Goal: Information Seeking & Learning: Check status

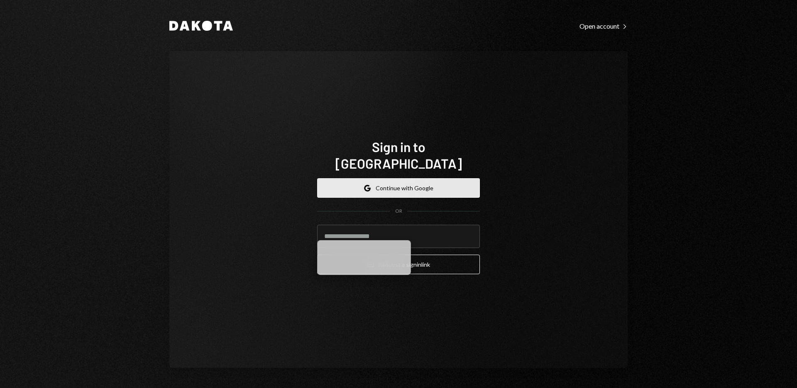
click at [385, 185] on button "Google Continue with Google" at bounding box center [398, 188] width 163 height 20
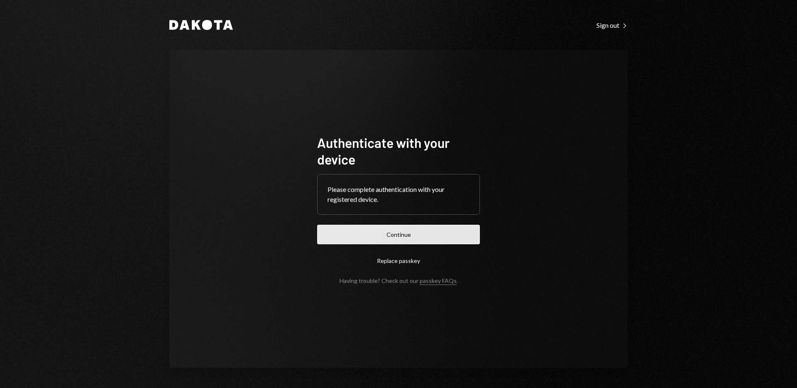
click at [388, 236] on button "Continue" at bounding box center [398, 235] width 163 height 20
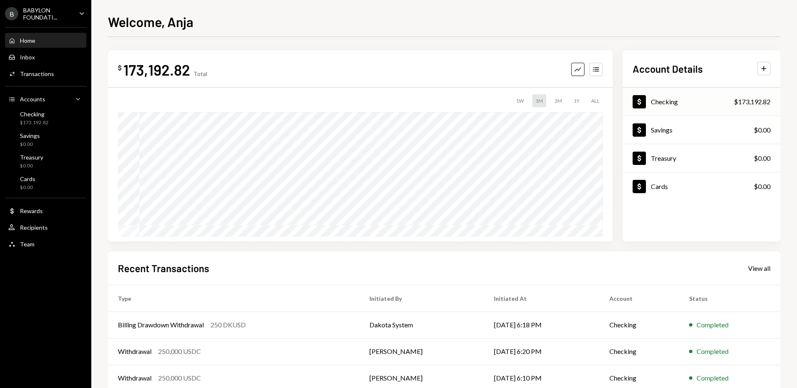
click at [663, 108] on div "Dollar Checking" at bounding box center [655, 101] width 45 height 13
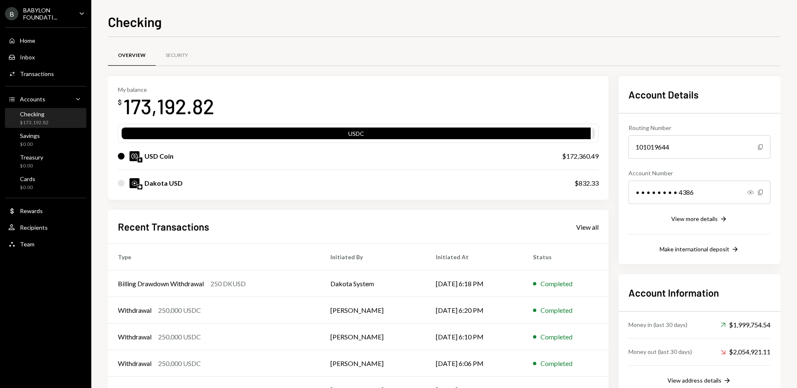
click at [169, 185] on div "Dakota USD" at bounding box center [163, 183] width 38 height 10
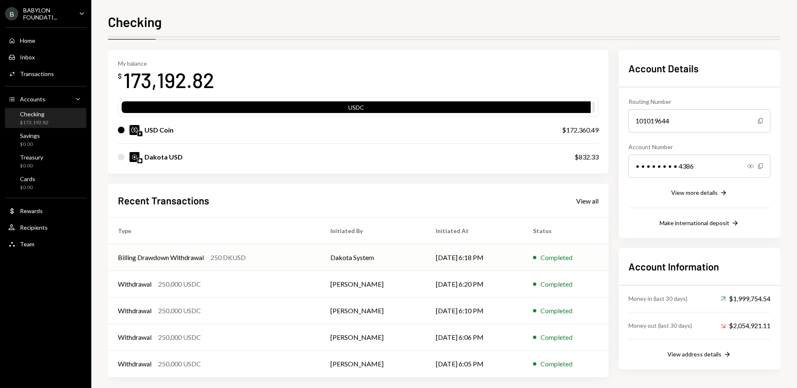
scroll to position [32, 0]
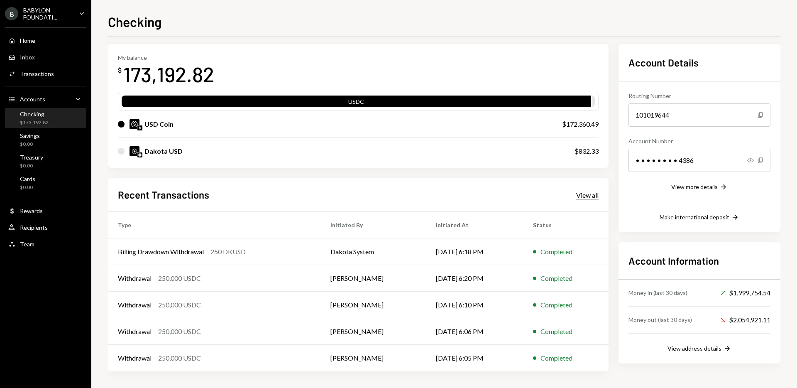
click at [587, 195] on div "View all" at bounding box center [587, 195] width 22 height 8
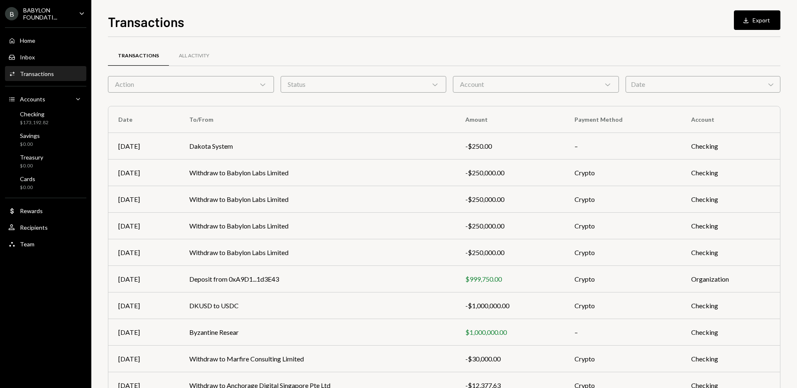
click at [31, 72] on div "Transactions" at bounding box center [37, 73] width 34 height 7
click at [33, 100] on div "Accounts" at bounding box center [32, 98] width 25 height 7
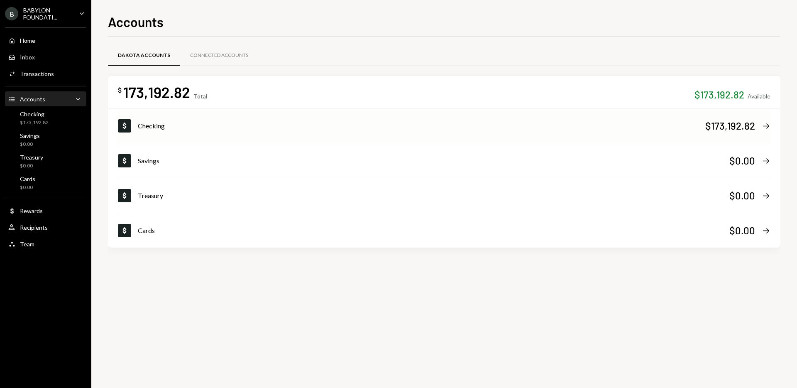
click at [702, 123] on div "Checking" at bounding box center [422, 126] width 568 height 10
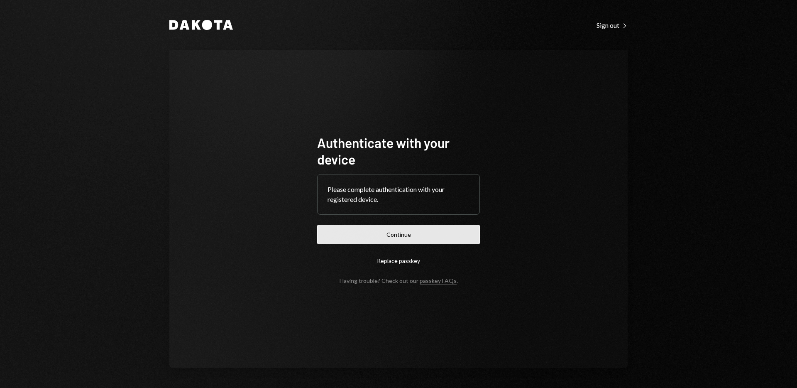
click at [391, 233] on button "Continue" at bounding box center [398, 235] width 163 height 20
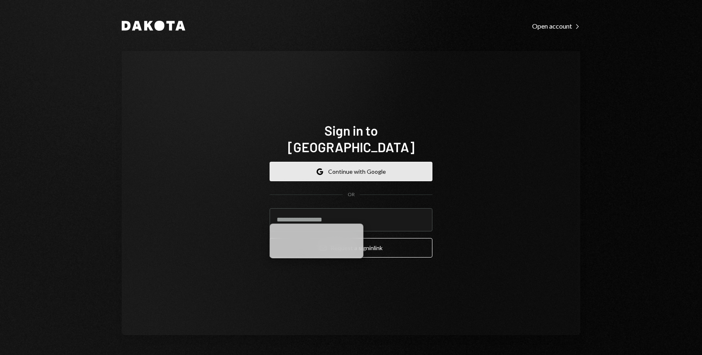
click at [344, 162] on button "Google Continue with Google" at bounding box center [350, 172] width 163 height 20
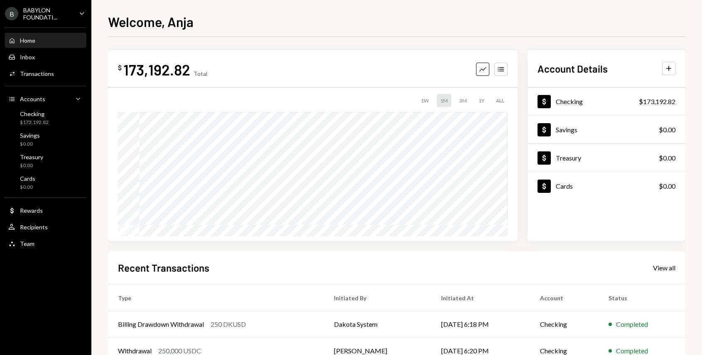
click at [41, 15] on div "BABYLON FOUNDATI..." at bounding box center [47, 14] width 49 height 14
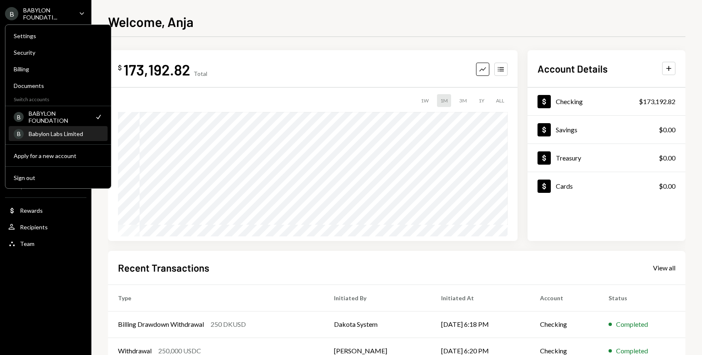
click at [49, 135] on div "Babylon Labs Limited" at bounding box center [66, 133] width 74 height 7
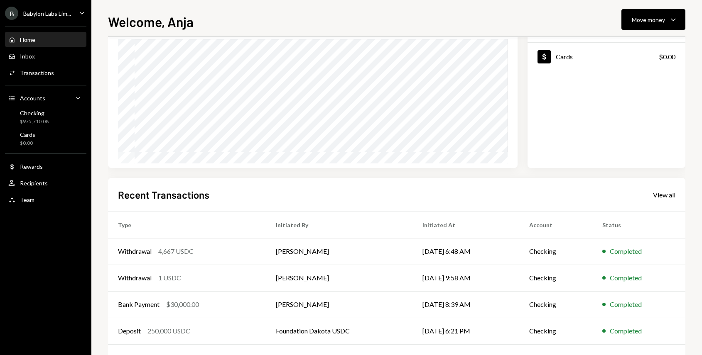
scroll to position [105, 0]
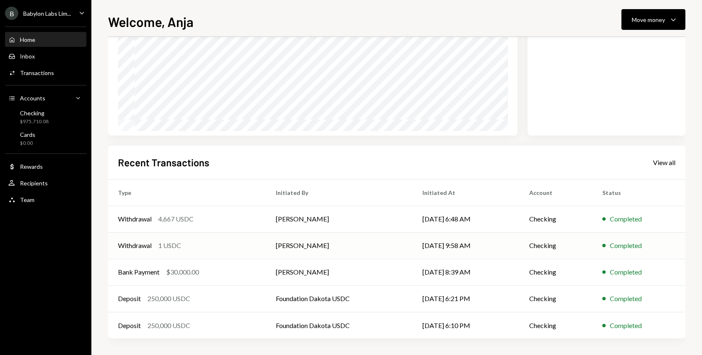
click at [290, 242] on td "Gregor Mocnik" at bounding box center [339, 245] width 147 height 27
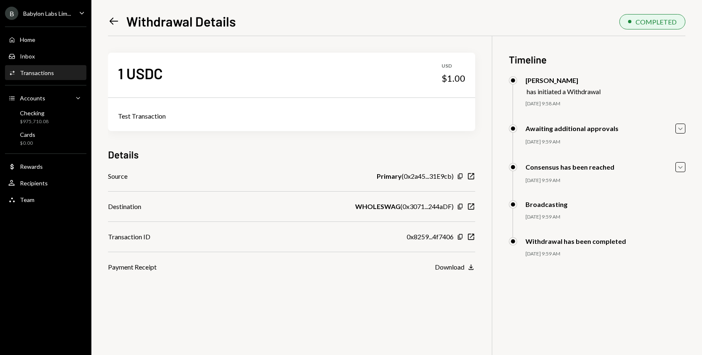
click at [117, 18] on icon "Left Arrow" at bounding box center [114, 21] width 12 height 12
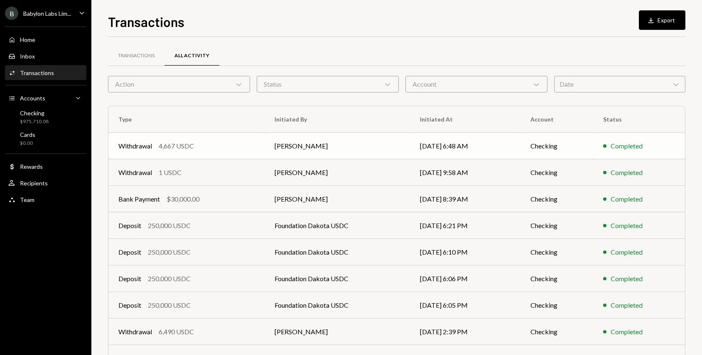
click at [186, 145] on div "4,667 USDC" at bounding box center [176, 146] width 35 height 10
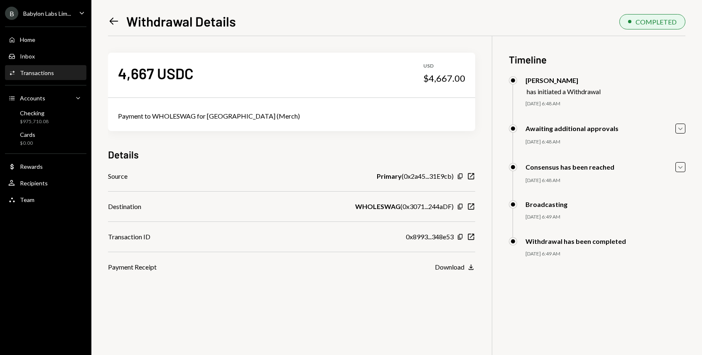
click at [112, 21] on icon "Left Arrow" at bounding box center [114, 21] width 12 height 12
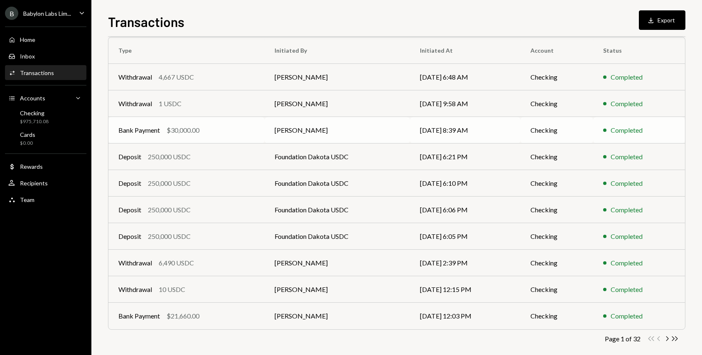
scroll to position [78, 0]
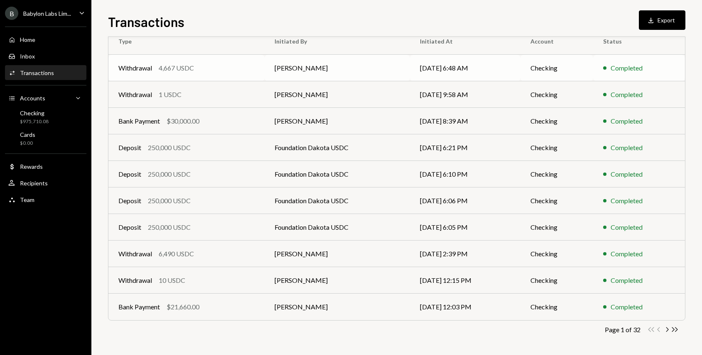
click at [180, 67] on div "4,667 USDC" at bounding box center [176, 68] width 35 height 10
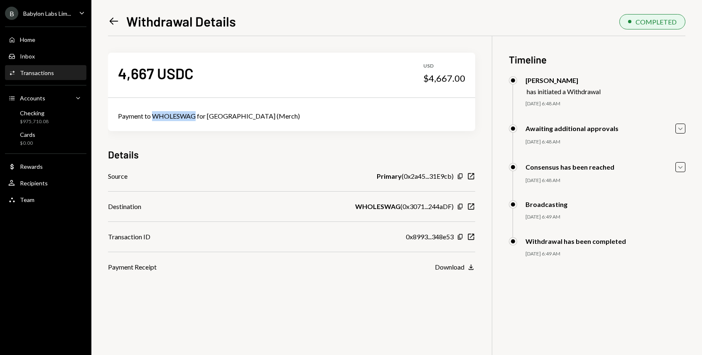
drag, startPoint x: 194, startPoint y: 116, endPoint x: 154, endPoint y: 114, distance: 39.9
click at [154, 114] on div "Payment to WHOLESWAG for Turkey (Merch)" at bounding box center [291, 116] width 347 height 10
copy div "WHOLESWAG"
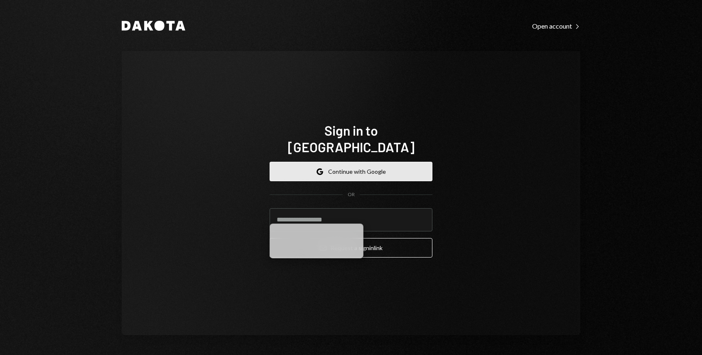
click at [331, 166] on button "Google Continue with Google" at bounding box center [350, 172] width 163 height 20
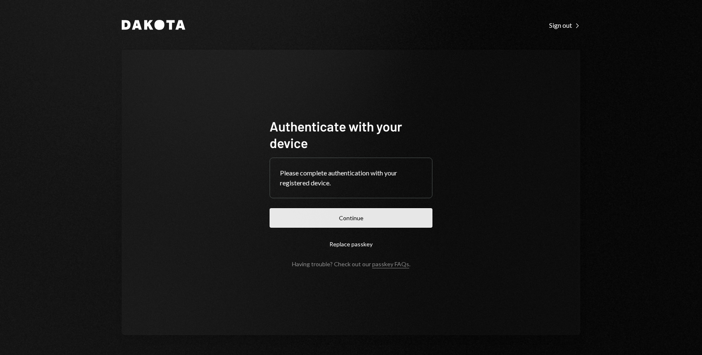
click at [352, 220] on button "Continue" at bounding box center [350, 218] width 163 height 20
click at [342, 216] on button "Continue" at bounding box center [350, 218] width 163 height 20
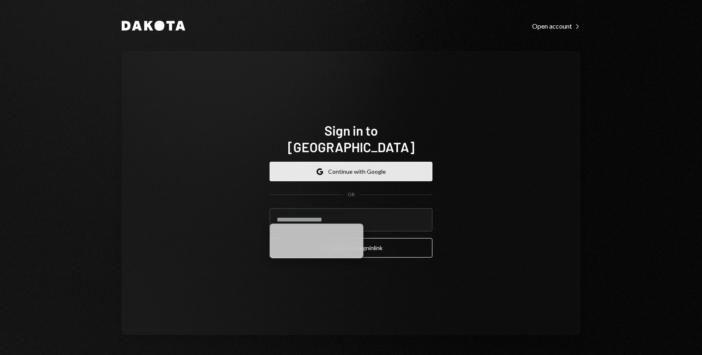
click at [336, 171] on button "Google Continue with Google" at bounding box center [350, 172] width 163 height 20
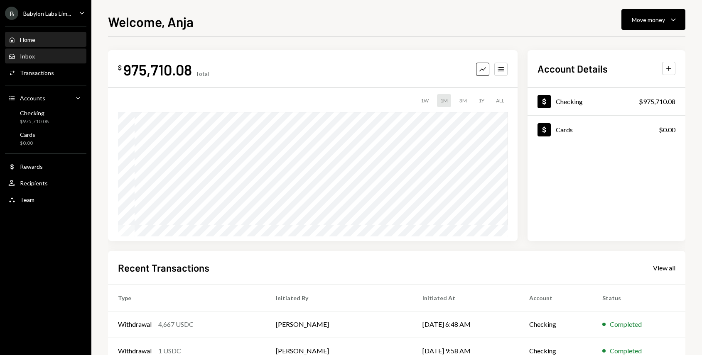
click at [51, 62] on div "Inbox Inbox" at bounding box center [45, 56] width 75 height 14
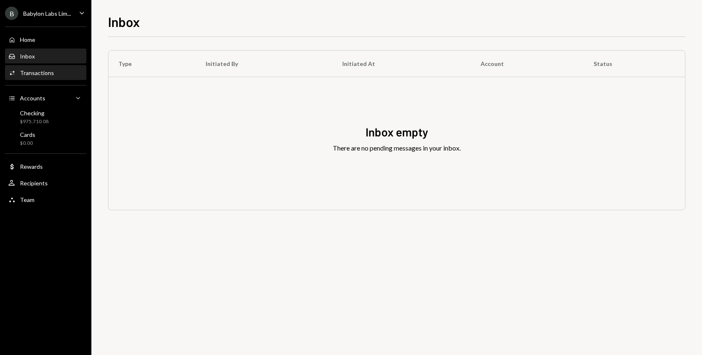
click at [44, 70] on div "Transactions" at bounding box center [37, 72] width 34 height 7
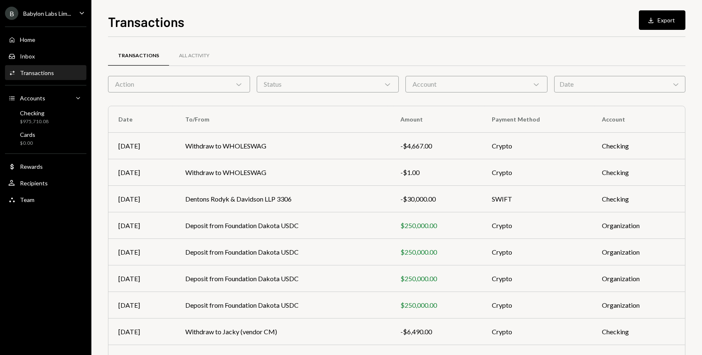
click at [73, 15] on div "B Babylon Labs Lim... Caret Down" at bounding box center [45, 13] width 91 height 13
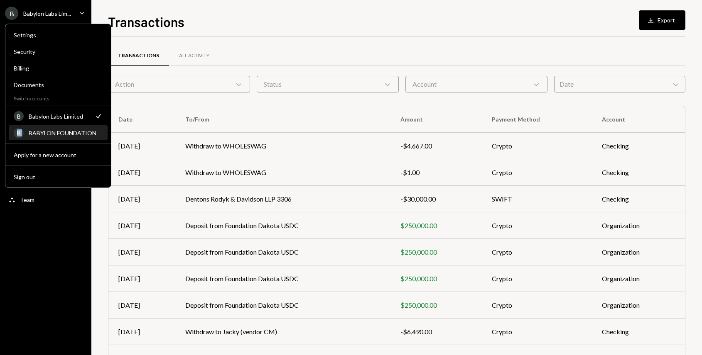
drag, startPoint x: 66, startPoint y: 124, endPoint x: 65, endPoint y: 130, distance: 6.4
click at [65, 130] on div "Settings Security Billing Documents Switch accounts B Babylon Labs Limited Chec…" at bounding box center [58, 106] width 106 height 164
click at [65, 130] on div "BABYLON FOUNDATION" at bounding box center [66, 133] width 74 height 7
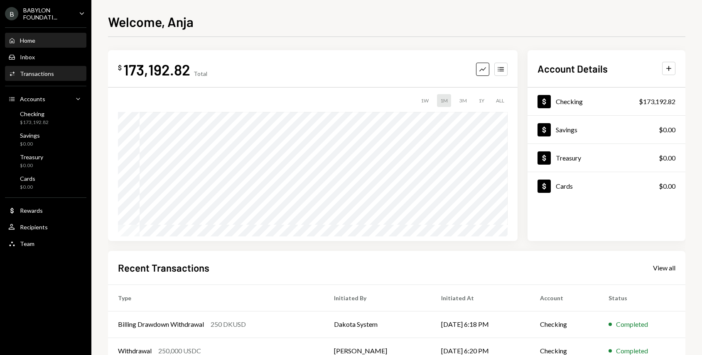
click at [44, 79] on div "Activities Transactions" at bounding box center [45, 74] width 75 height 14
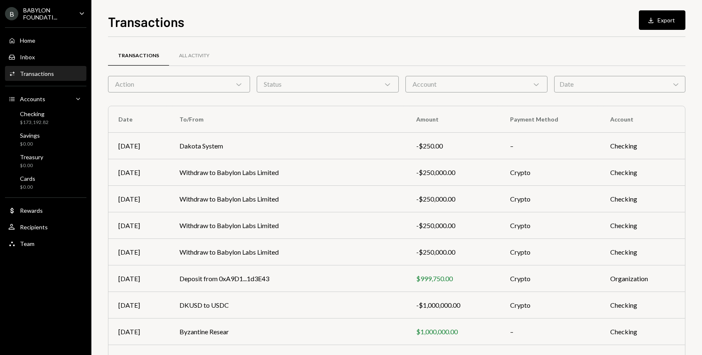
click at [552, 83] on form "Action Chevron Down Status Chevron Down Account Chevron Down Date Chevron Down" at bounding box center [396, 84] width 577 height 17
click at [569, 86] on div "Date Chevron Down" at bounding box center [619, 84] width 131 height 17
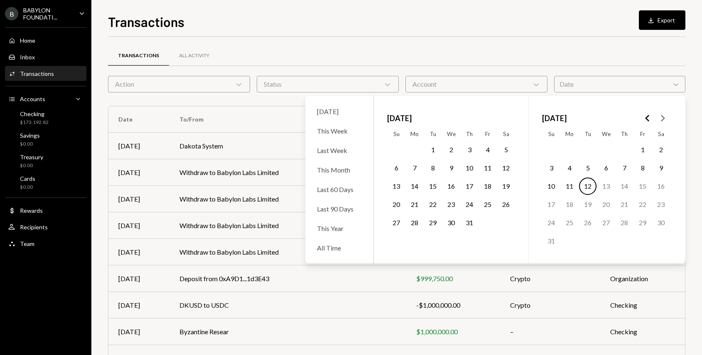
click at [653, 115] on button "Go to the Previous Month" at bounding box center [647, 118] width 15 height 15
click at [587, 151] on button "1" at bounding box center [587, 149] width 17 height 17
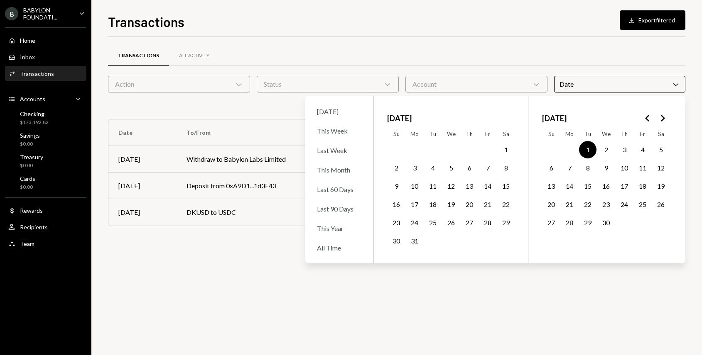
click at [448, 47] on div "Transactions All Activity" at bounding box center [396, 55] width 577 height 21
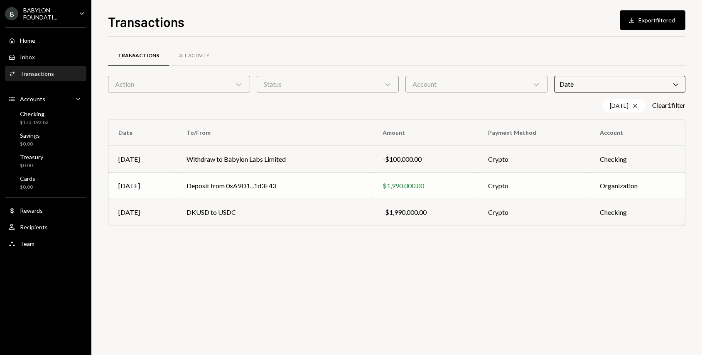
click at [248, 183] on td "Deposit from 0xA9D1...1d3E43" at bounding box center [274, 186] width 196 height 27
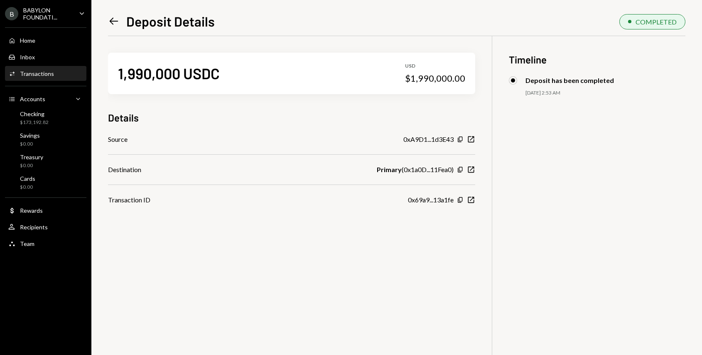
click at [115, 21] on icon at bounding box center [114, 21] width 9 height 7
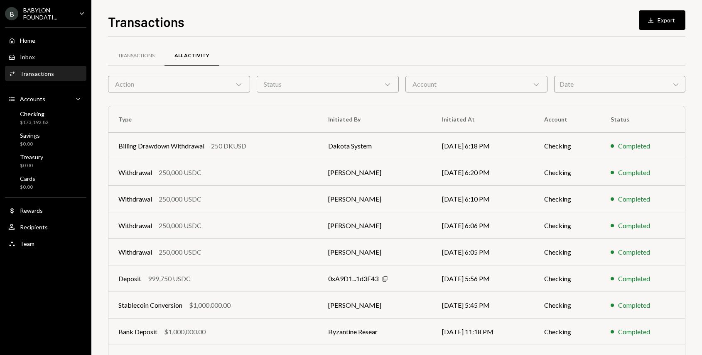
click at [560, 79] on div "Date Chevron Down" at bounding box center [619, 84] width 131 height 17
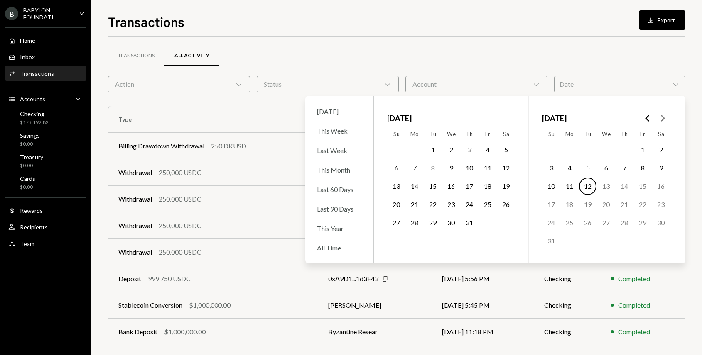
click at [643, 120] on icon "Go to the Previous Month" at bounding box center [647, 118] width 10 height 10
click at [414, 235] on button "31" at bounding box center [414, 240] width 17 height 17
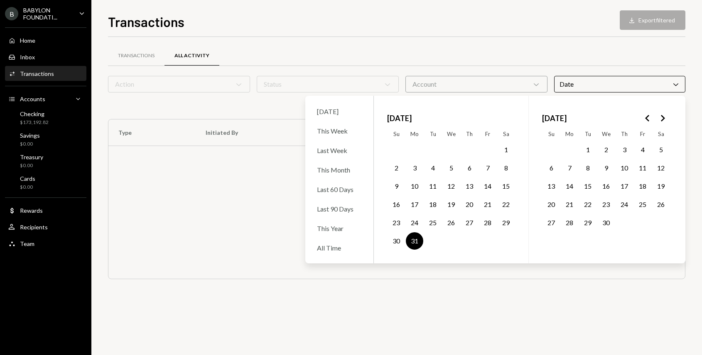
click at [605, 151] on button "2" at bounding box center [605, 149] width 17 height 17
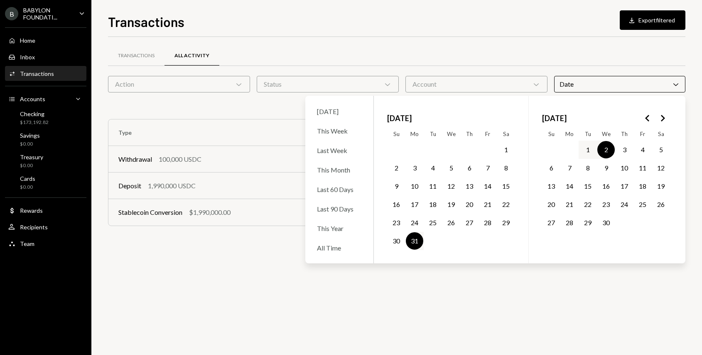
click at [514, 64] on div "Transactions All Activity" at bounding box center [396, 55] width 577 height 21
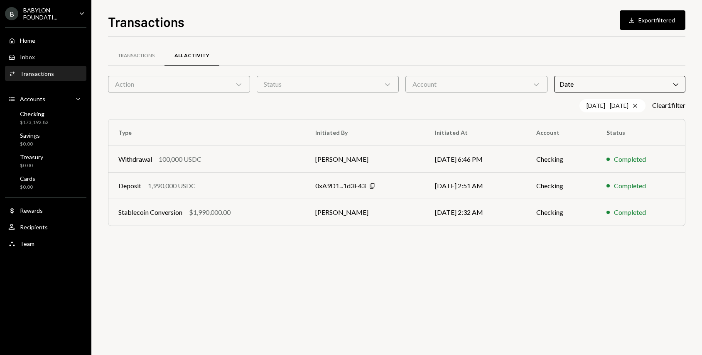
click at [600, 88] on div "Date Chevron Down" at bounding box center [619, 84] width 131 height 17
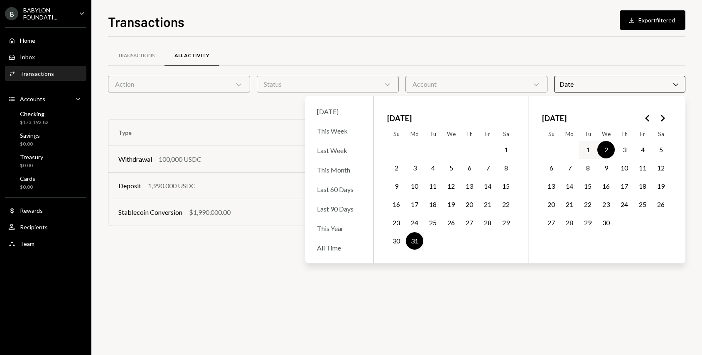
click at [665, 117] on icon "Go to the Next Month" at bounding box center [662, 118] width 10 height 10
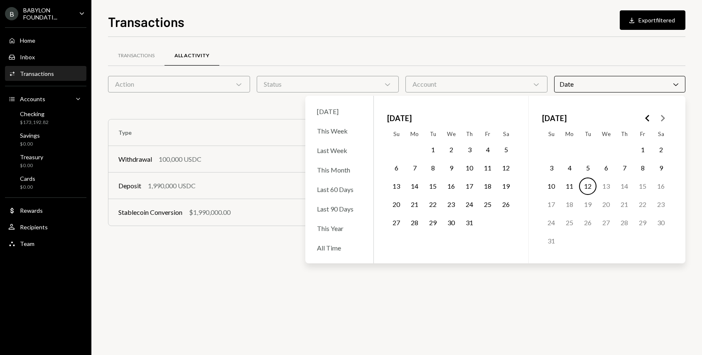
click at [665, 117] on icon "Go to the Next Month" at bounding box center [662, 118] width 10 height 10
click at [605, 169] on button "6" at bounding box center [605, 167] width 17 height 17
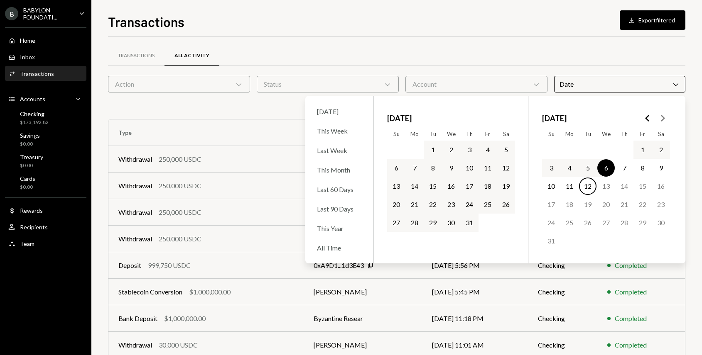
click at [462, 45] on div "Transactions All Activity" at bounding box center [396, 55] width 577 height 21
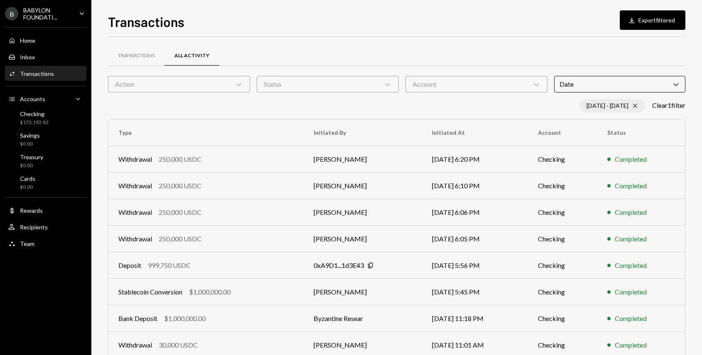
click at [631, 109] on div "Cross" at bounding box center [634, 107] width 7 height 9
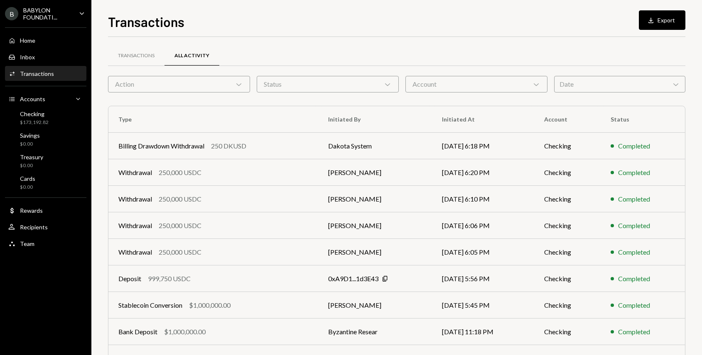
click at [602, 88] on div "Date Chevron Down" at bounding box center [619, 84] width 131 height 17
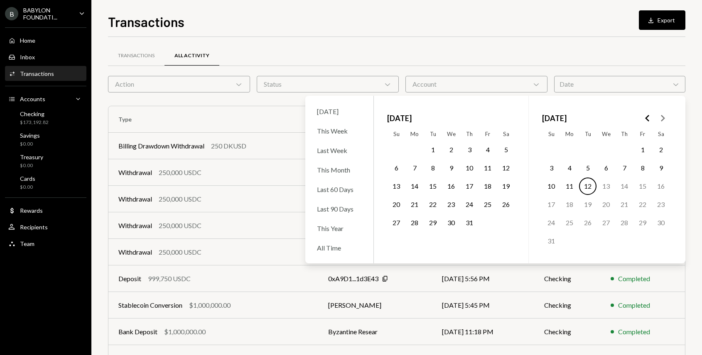
click at [649, 120] on icon "Go to the Previous Month" at bounding box center [647, 118] width 10 height 10
click at [599, 206] on button "19" at bounding box center [605, 204] width 17 height 17
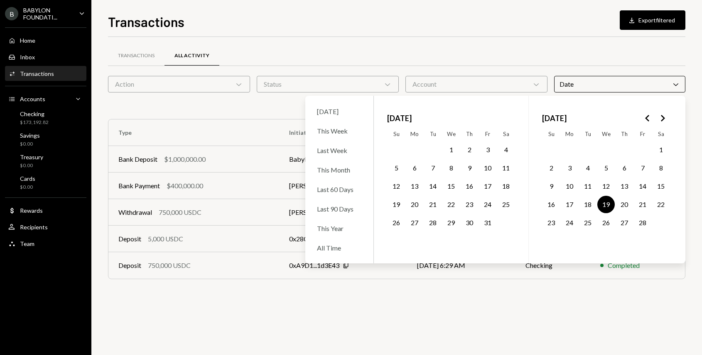
click at [421, 53] on div "Transactions All Activity" at bounding box center [396, 55] width 577 height 21
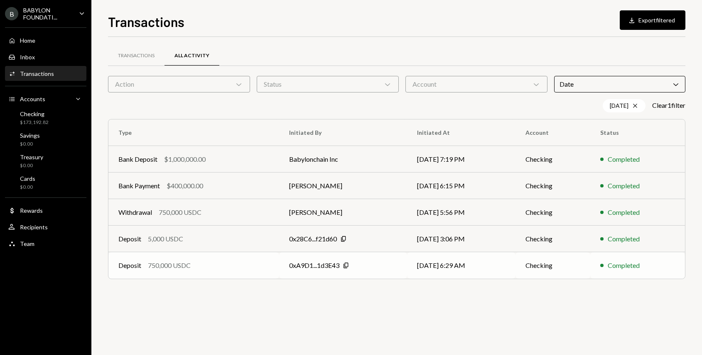
click at [176, 262] on div "750,000 USDC" at bounding box center [169, 266] width 43 height 10
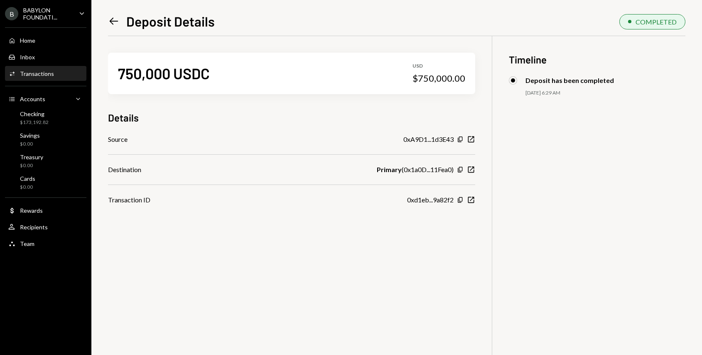
click at [114, 20] on icon "Left Arrow" at bounding box center [114, 21] width 12 height 12
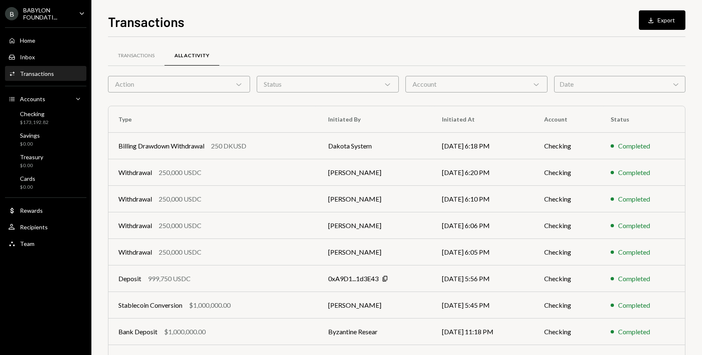
click at [572, 81] on div "Date Chevron Down" at bounding box center [619, 84] width 131 height 17
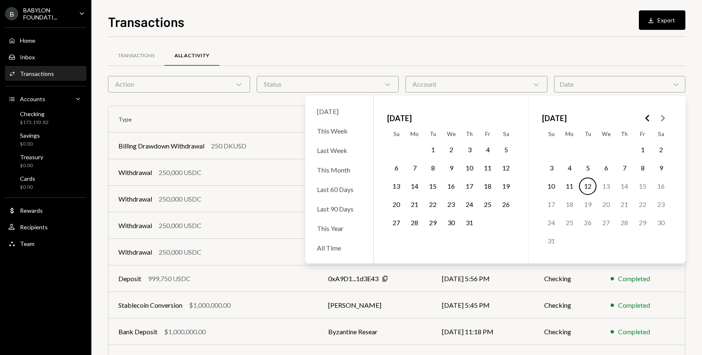
click at [648, 118] on icon "Go to the Previous Month" at bounding box center [647, 118] width 10 height 10
click at [607, 203] on button "19" at bounding box center [605, 204] width 17 height 17
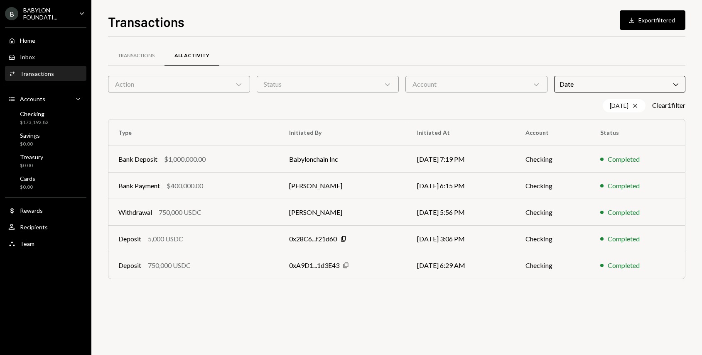
click at [502, 56] on div "Transactions All Activity" at bounding box center [396, 55] width 577 height 21
click at [676, 85] on icon "Chevron Down" at bounding box center [675, 84] width 8 height 8
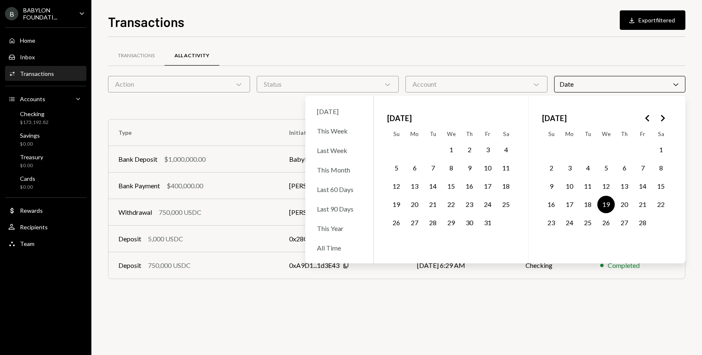
click at [456, 185] on button "15" at bounding box center [450, 186] width 17 height 17
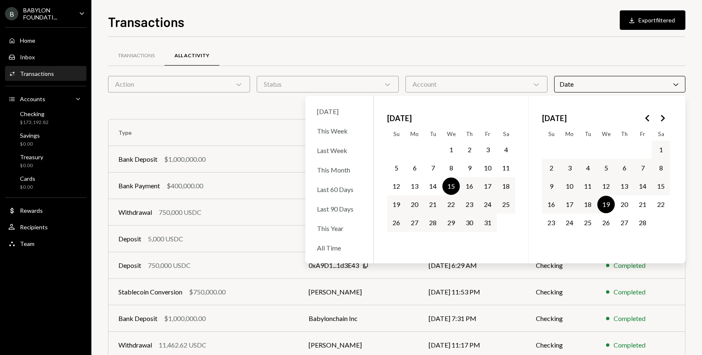
click at [461, 62] on div "Transactions All Activity" at bounding box center [396, 55] width 577 height 21
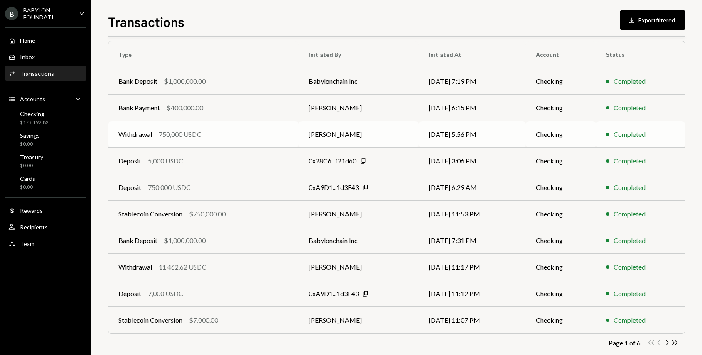
scroll to position [91, 0]
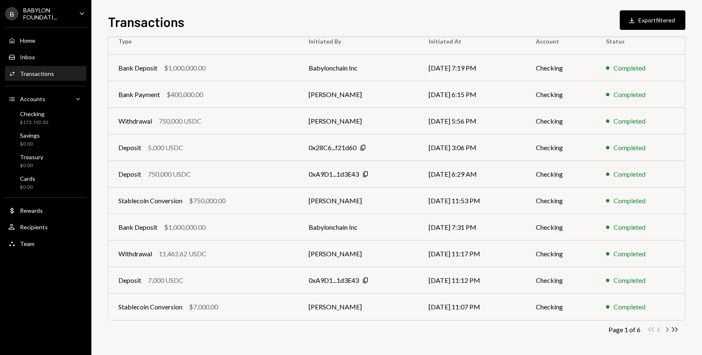
click at [665, 330] on icon "Chevron Right" at bounding box center [667, 330] width 8 height 8
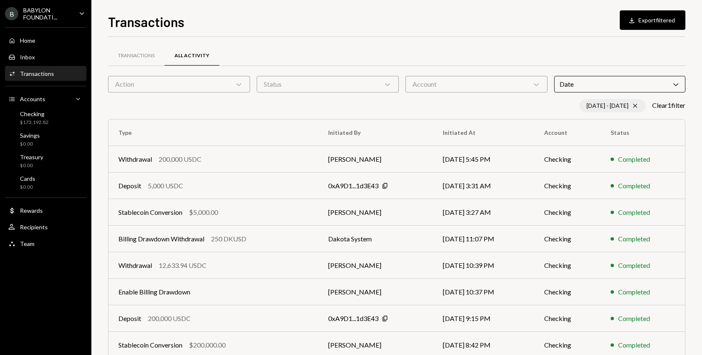
click at [619, 103] on div "01/15/25 - 02/19/25 Cross" at bounding box center [612, 105] width 66 height 13
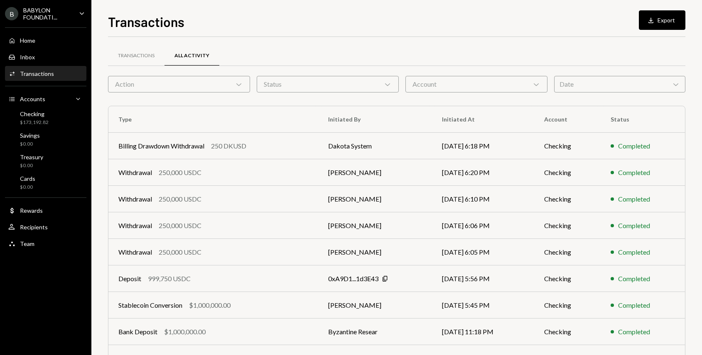
click at [585, 88] on div "Date Chevron Down" at bounding box center [619, 84] width 131 height 17
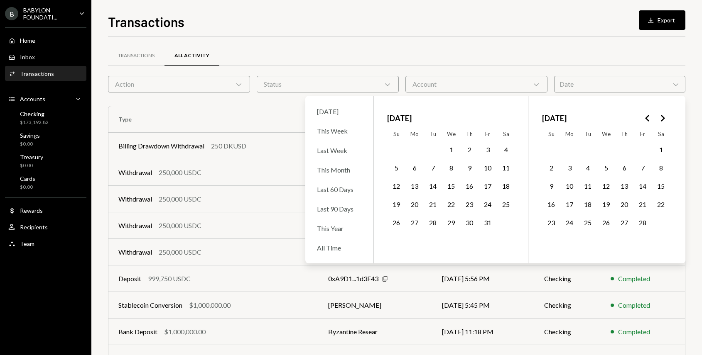
click at [399, 187] on button "12" at bounding box center [395, 186] width 17 height 17
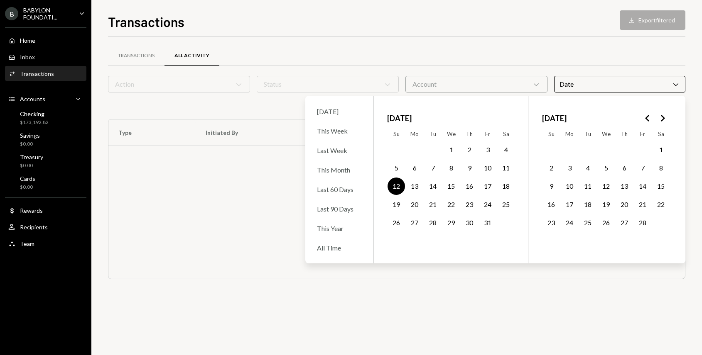
click at [399, 187] on button "12" at bounding box center [395, 186] width 17 height 17
click at [405, 51] on div "Transactions All Activity" at bounding box center [396, 55] width 577 height 21
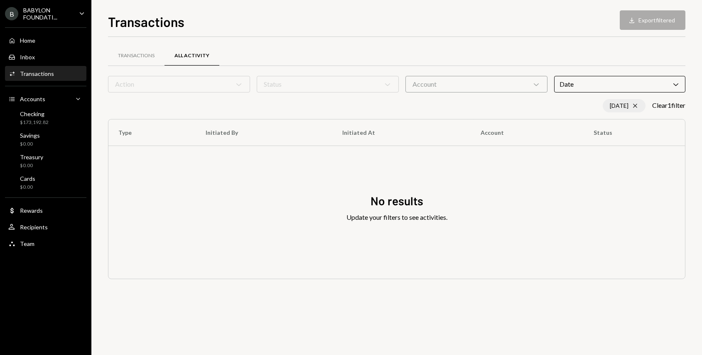
click at [631, 108] on icon "Cross" at bounding box center [634, 106] width 7 height 7
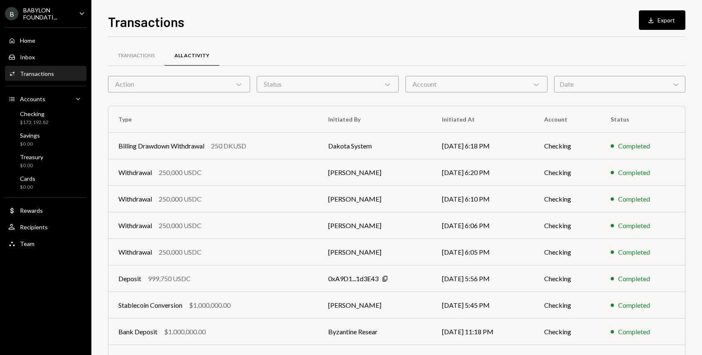
click at [616, 90] on div "Date Chevron Down" at bounding box center [619, 84] width 131 height 17
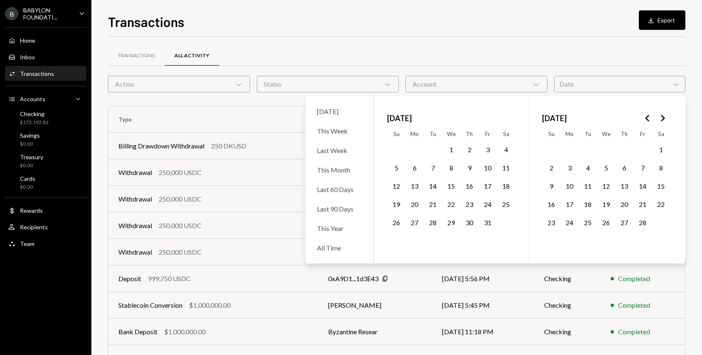
click at [455, 184] on button "15" at bounding box center [450, 186] width 17 height 17
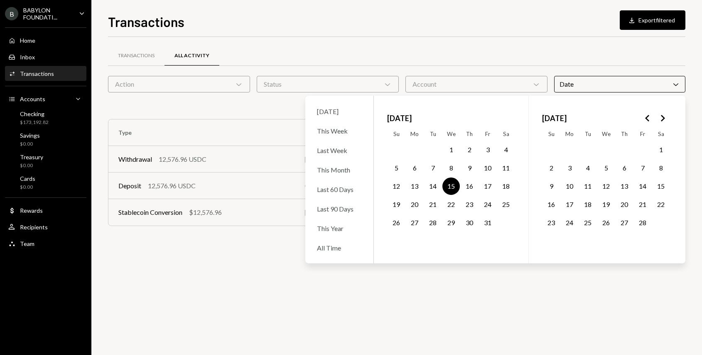
click at [484, 34] on div "Transactions Download Export filtered Transactions All Activity Action Chevron …" at bounding box center [396, 184] width 577 height 344
